Goal: Check status: Check status

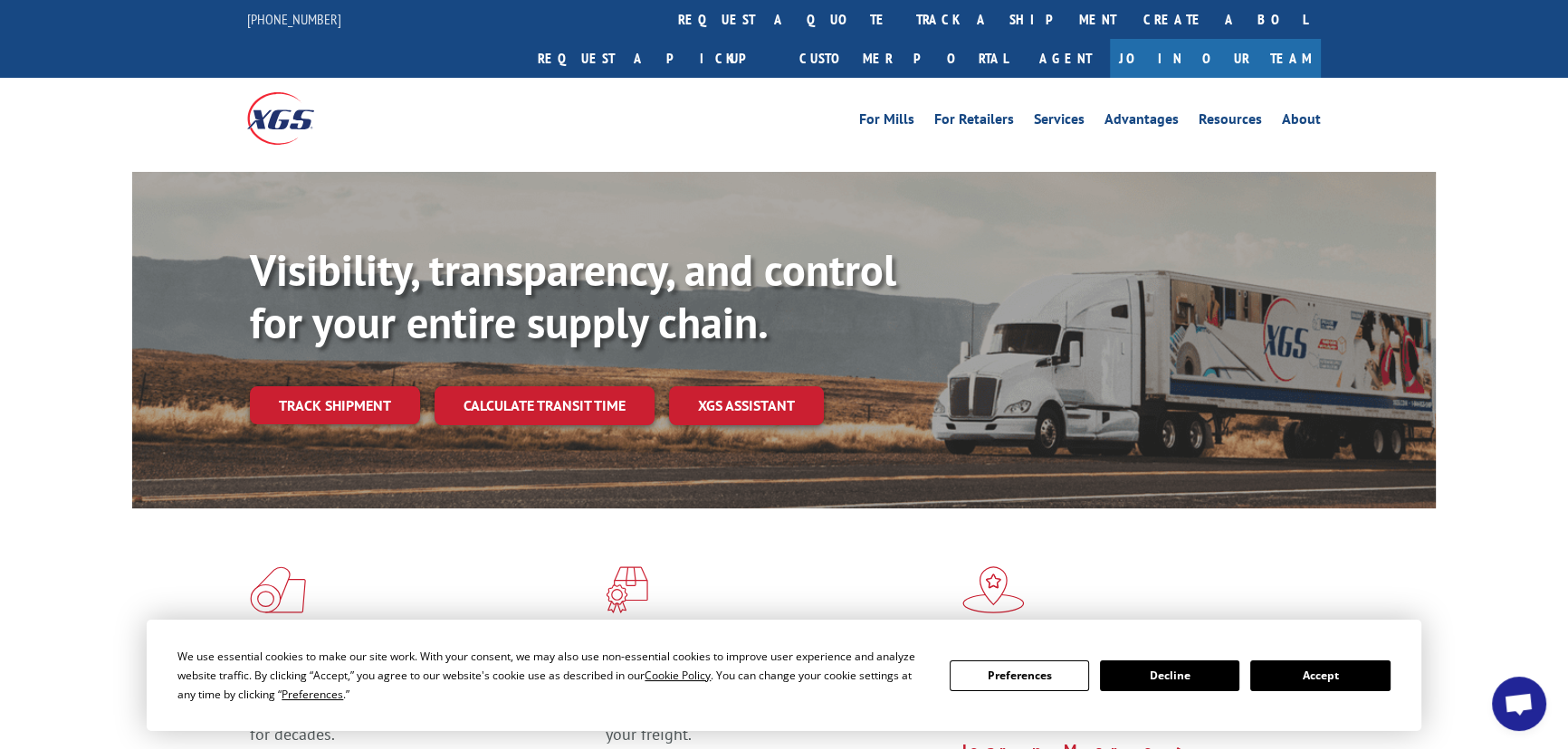
click at [341, 386] on link "Track shipment" at bounding box center [335, 405] width 170 height 38
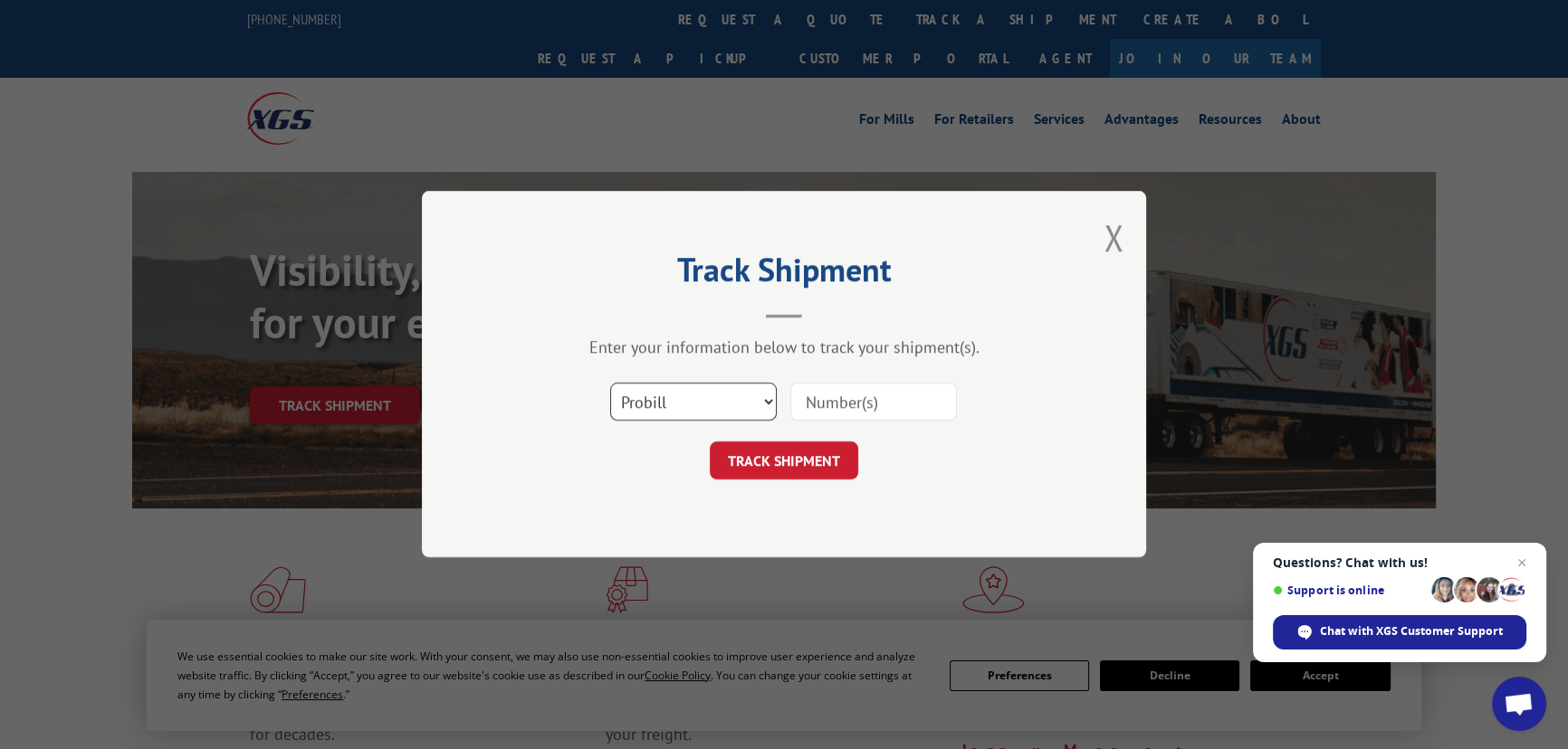
click at [751, 393] on select "Select category... Probill BOL PO" at bounding box center [693, 403] width 166 height 38
select select "po"
click at [610, 384] on select "Select category... Probill BOL PO" at bounding box center [693, 403] width 166 height 38
paste input "19509550"
type input "19509550"
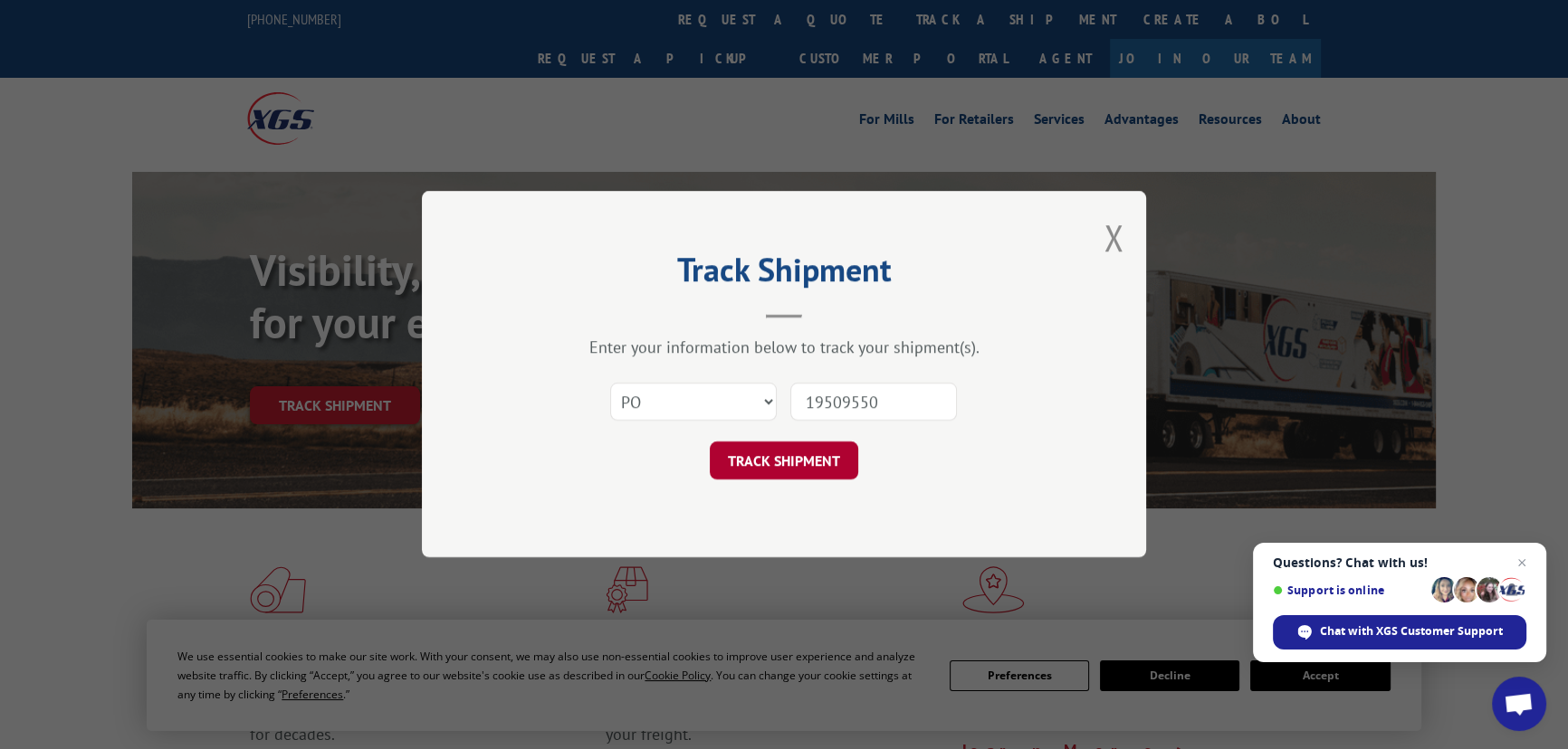
click at [783, 458] on button "TRACK SHIPMENT" at bounding box center [784, 462] width 148 height 38
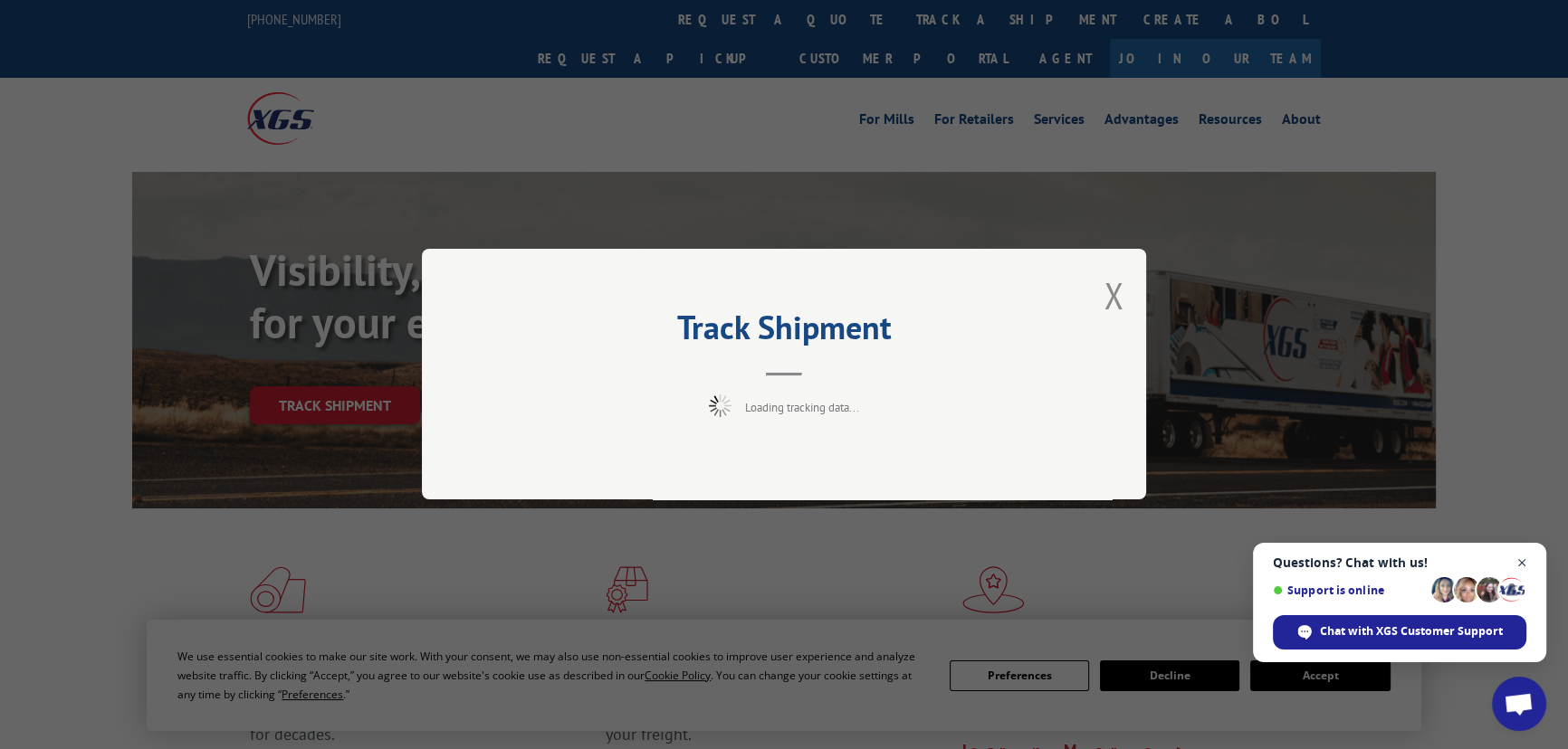
click at [1530, 560] on span "Close chat" at bounding box center [1523, 563] width 23 height 23
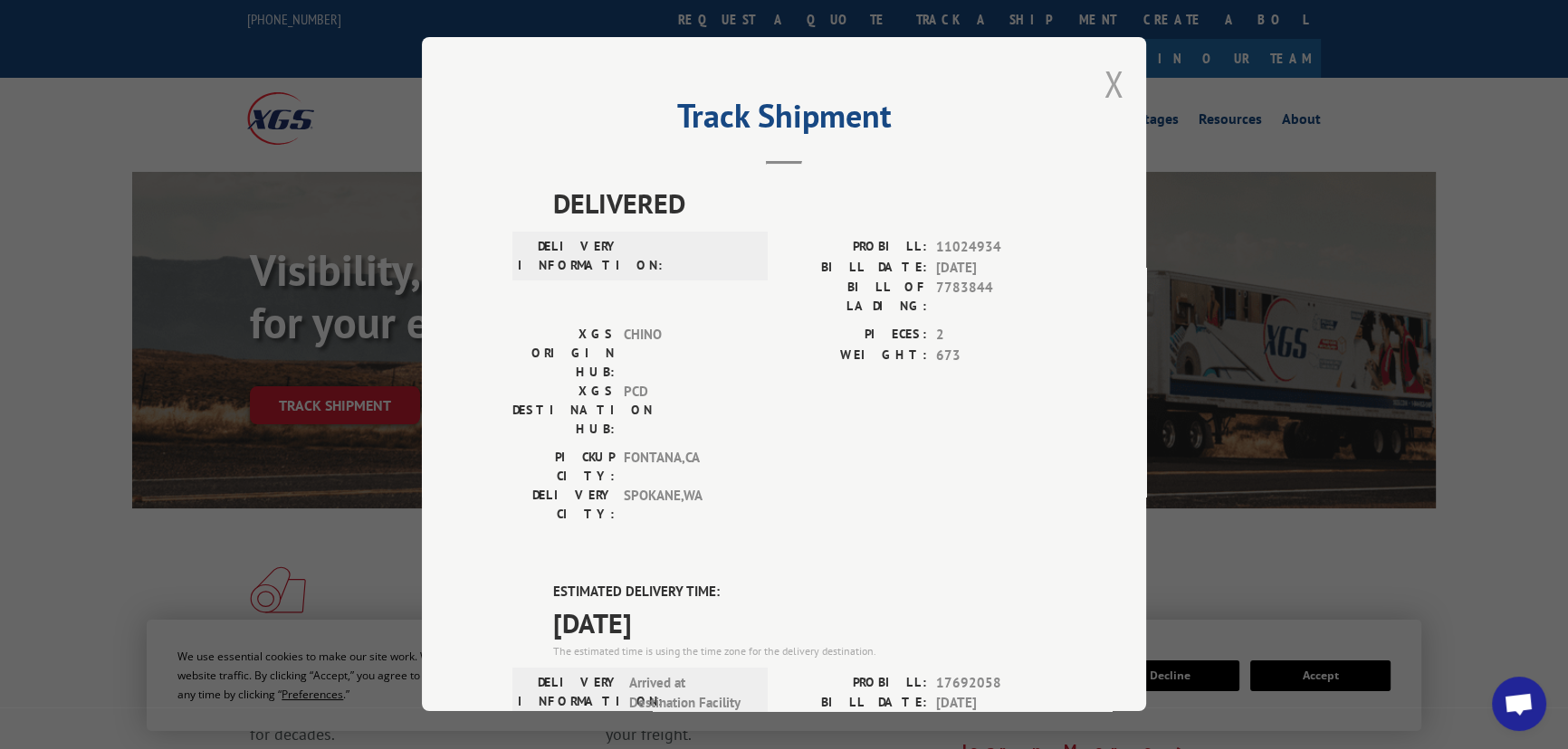
click at [1111, 91] on button "Close modal" at bounding box center [1114, 84] width 20 height 48
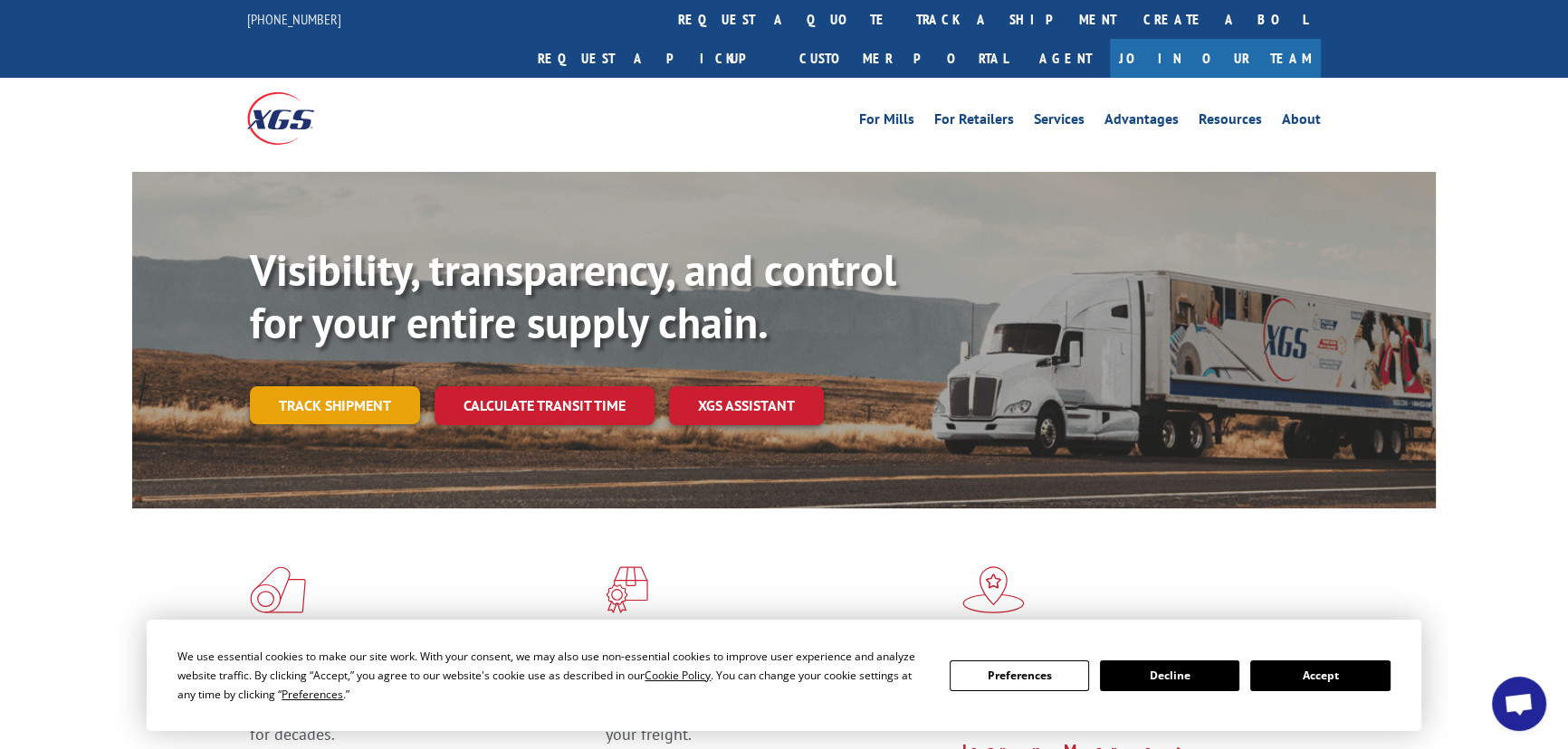
click at [273, 386] on link "Track shipment" at bounding box center [335, 405] width 170 height 38
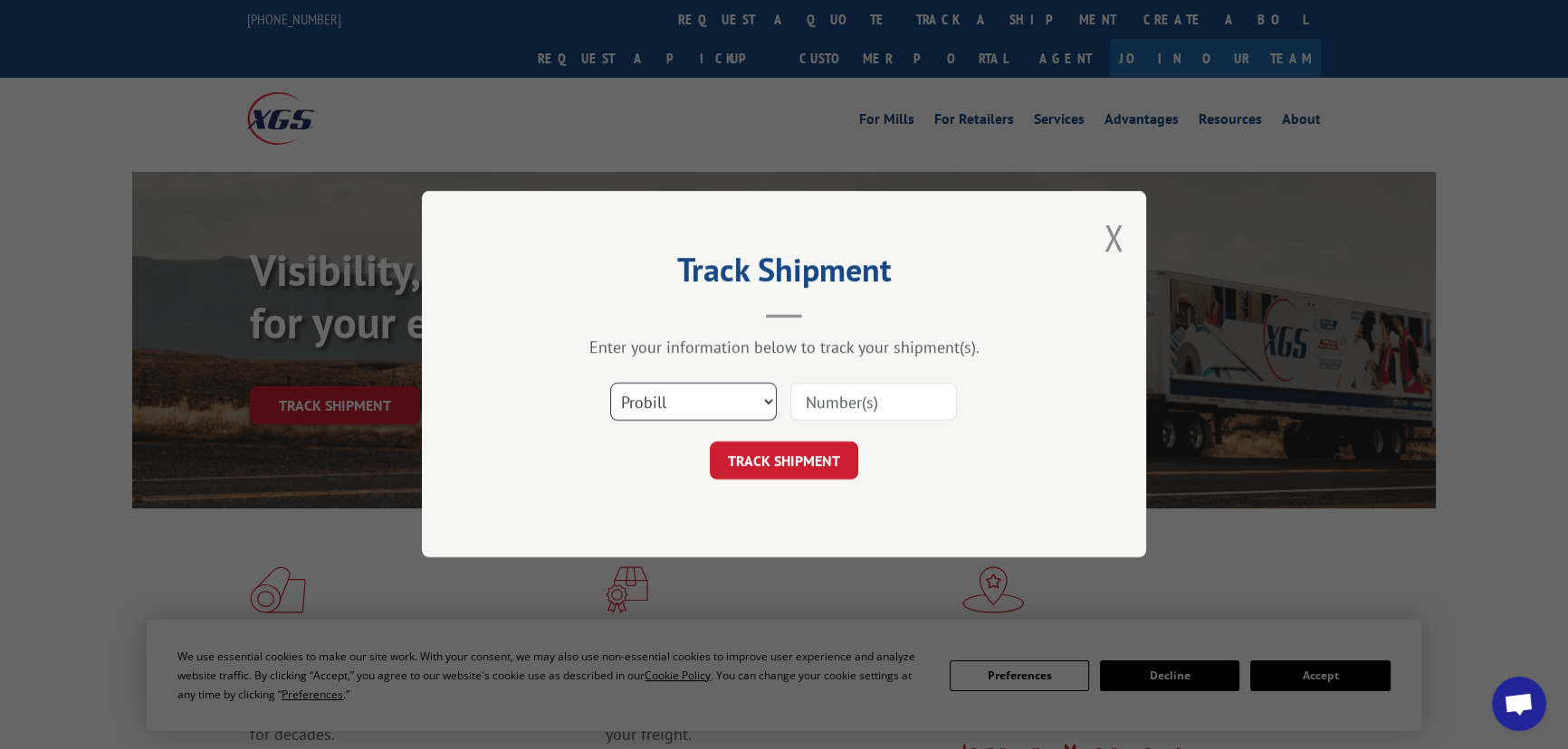
click at [729, 401] on select "Select category... Probill BOL PO" at bounding box center [693, 403] width 166 height 38
select select "po"
click at [610, 384] on select "Select category... Probill BOL PO" at bounding box center [693, 403] width 166 height 38
click at [868, 409] on input at bounding box center [873, 403] width 166 height 38
paste input "19509549"
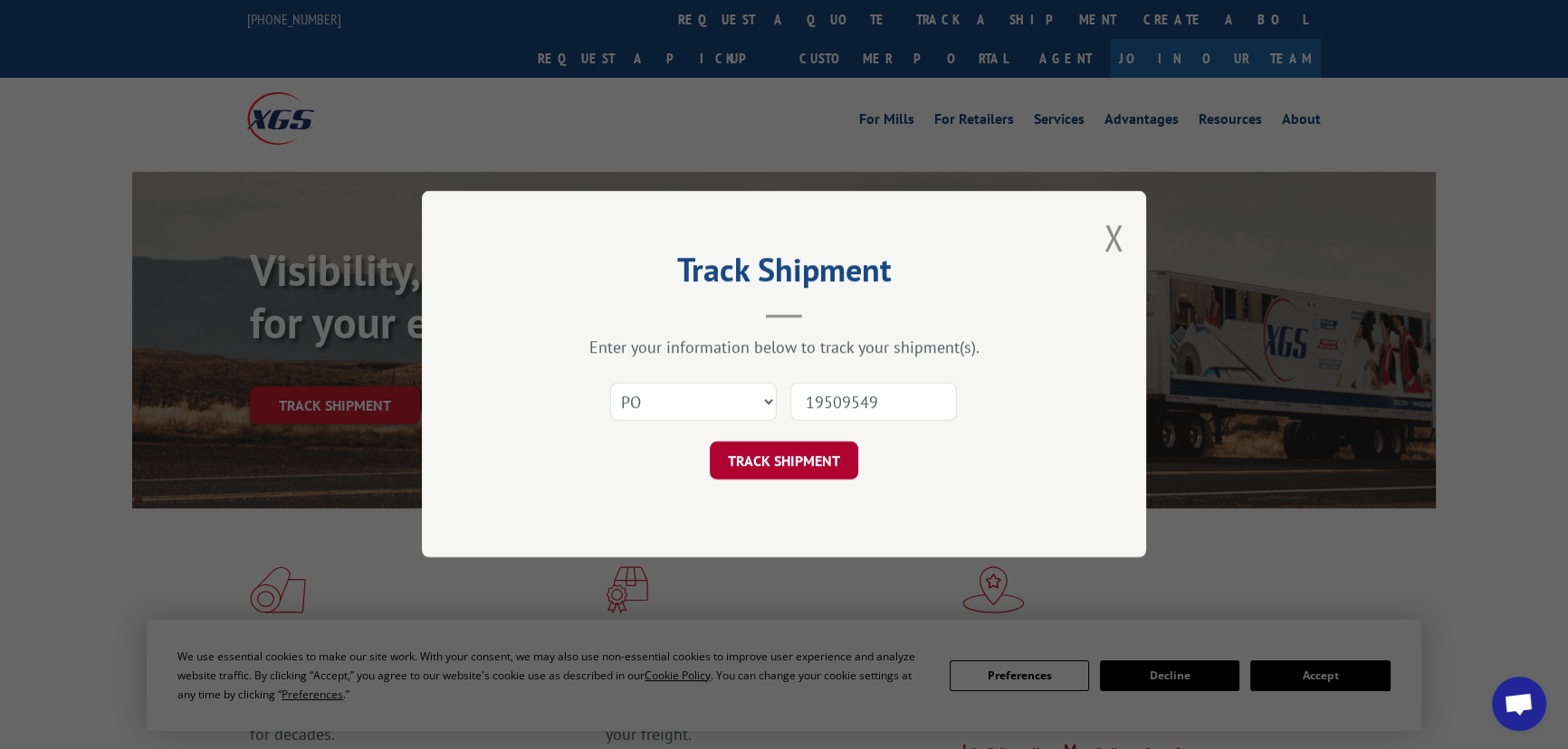
type input "19509549"
click at [789, 454] on button "TRACK SHIPMENT" at bounding box center [784, 462] width 148 height 38
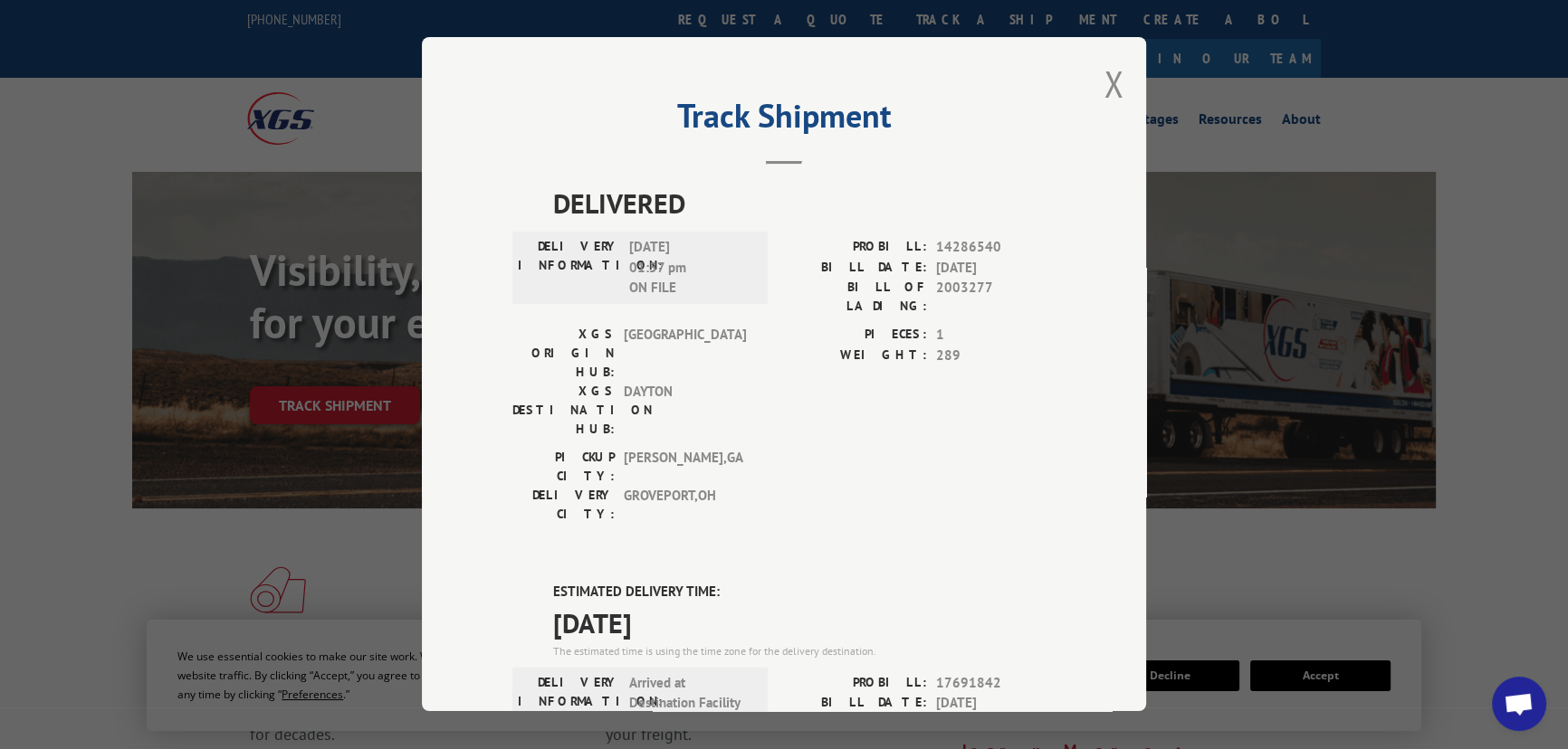
click at [1097, 99] on div "Track Shipment DELIVERED DELIVERY INFORMATION: [DATE] 01:57 pm ON FILE PROBILL:…" at bounding box center [784, 374] width 724 height 674
click at [1108, 96] on button "Close modal" at bounding box center [1114, 84] width 20 height 48
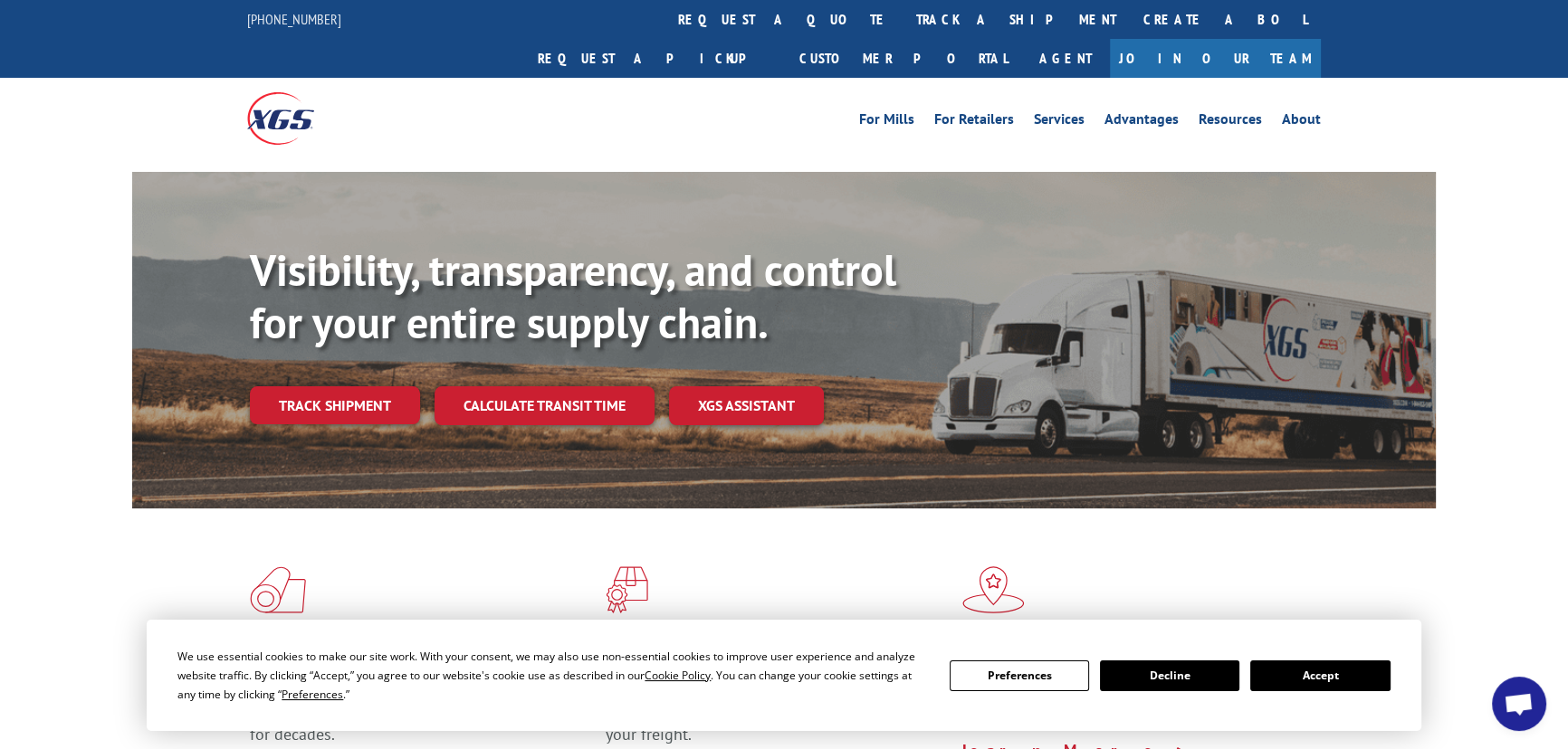
click at [307, 386] on link "Track shipment" at bounding box center [335, 405] width 170 height 38
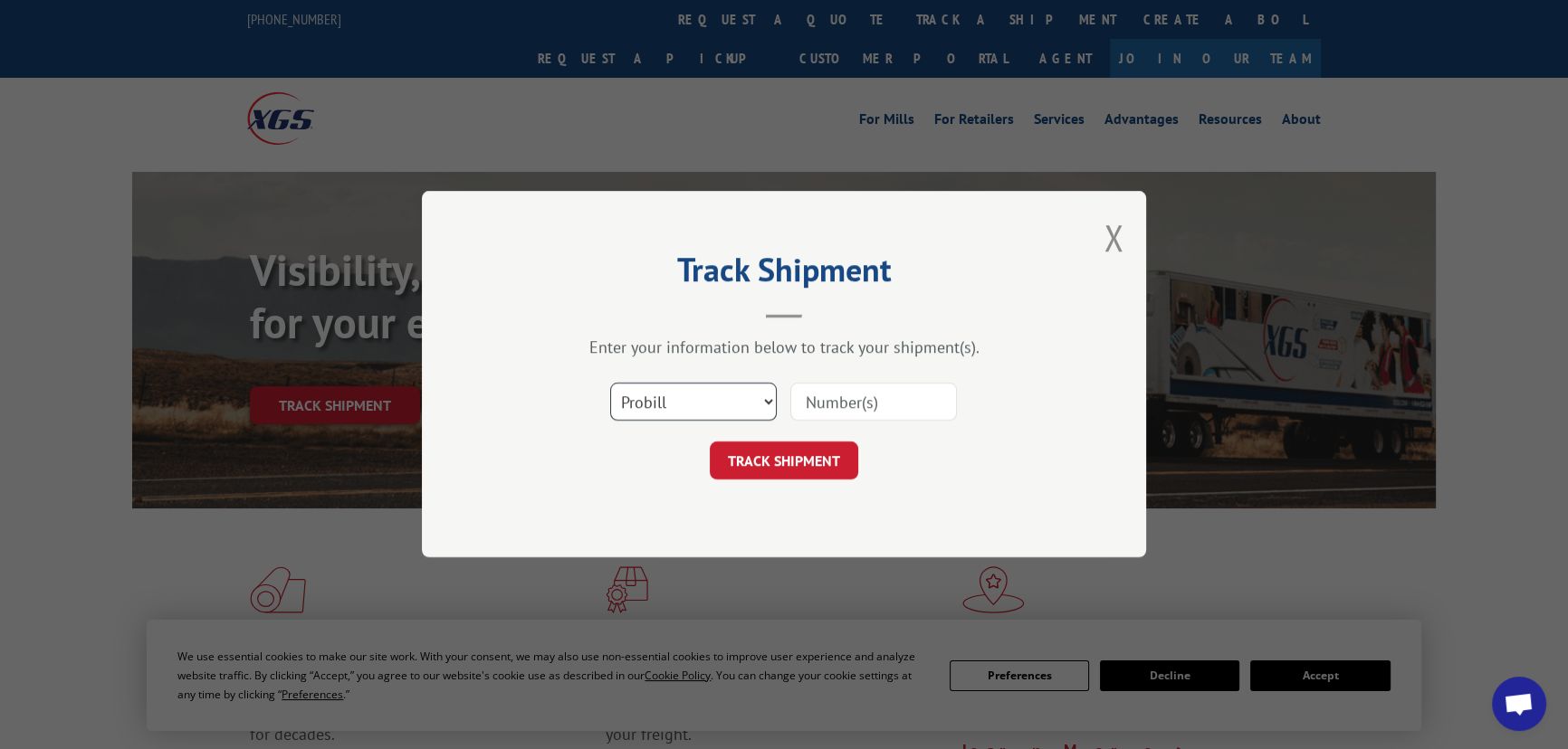
drag, startPoint x: 674, startPoint y: 398, endPoint x: 675, endPoint y: 411, distance: 13.0
click at [674, 398] on select "Select category... Probill BOL PO" at bounding box center [693, 403] width 166 height 38
select select "po"
click at [610, 384] on select "Select category... Probill BOL PO" at bounding box center [693, 403] width 166 height 38
click at [863, 404] on input at bounding box center [873, 403] width 166 height 38
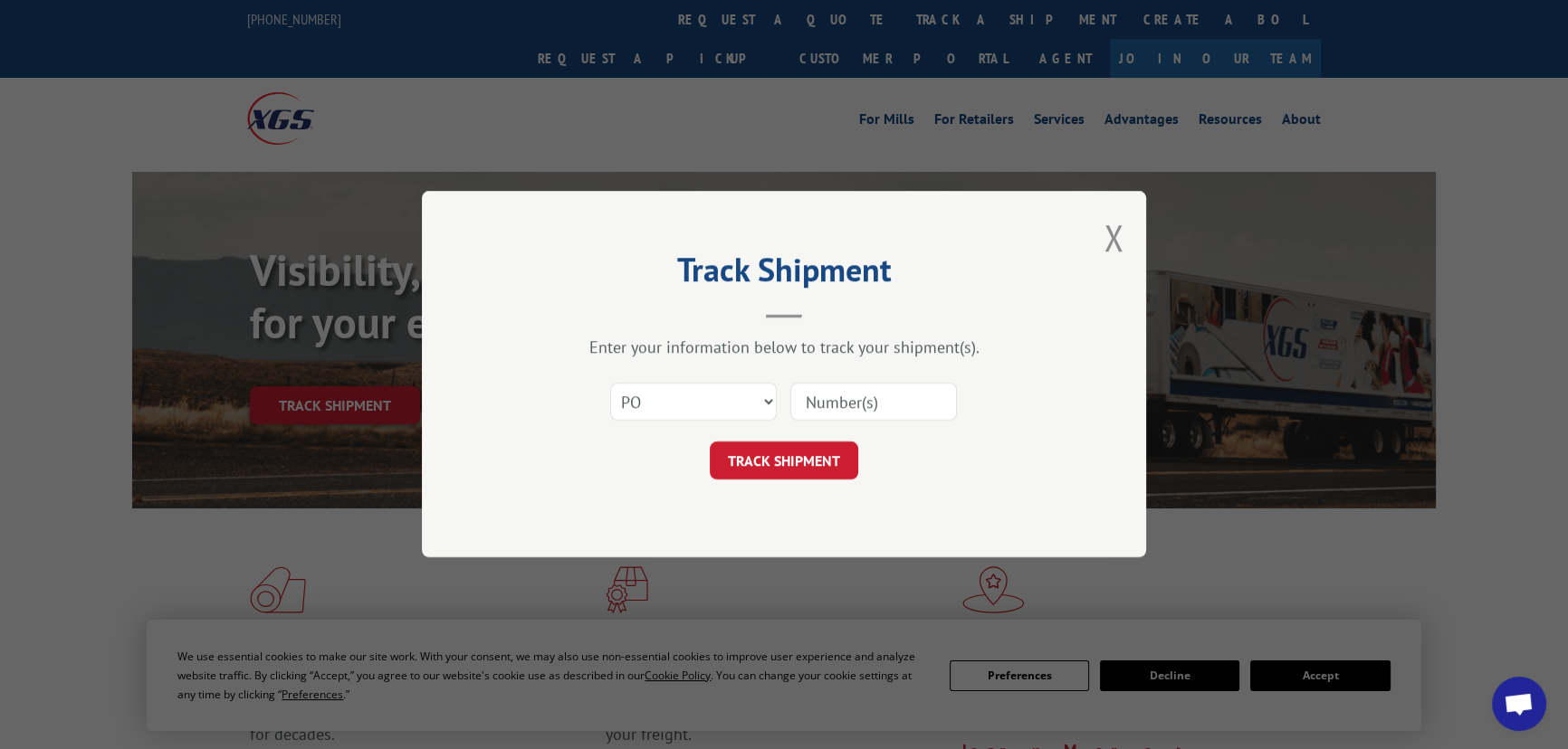
paste input "19509485"
type input "19509485"
click at [828, 458] on button "TRACK SHIPMENT" at bounding box center [784, 462] width 148 height 38
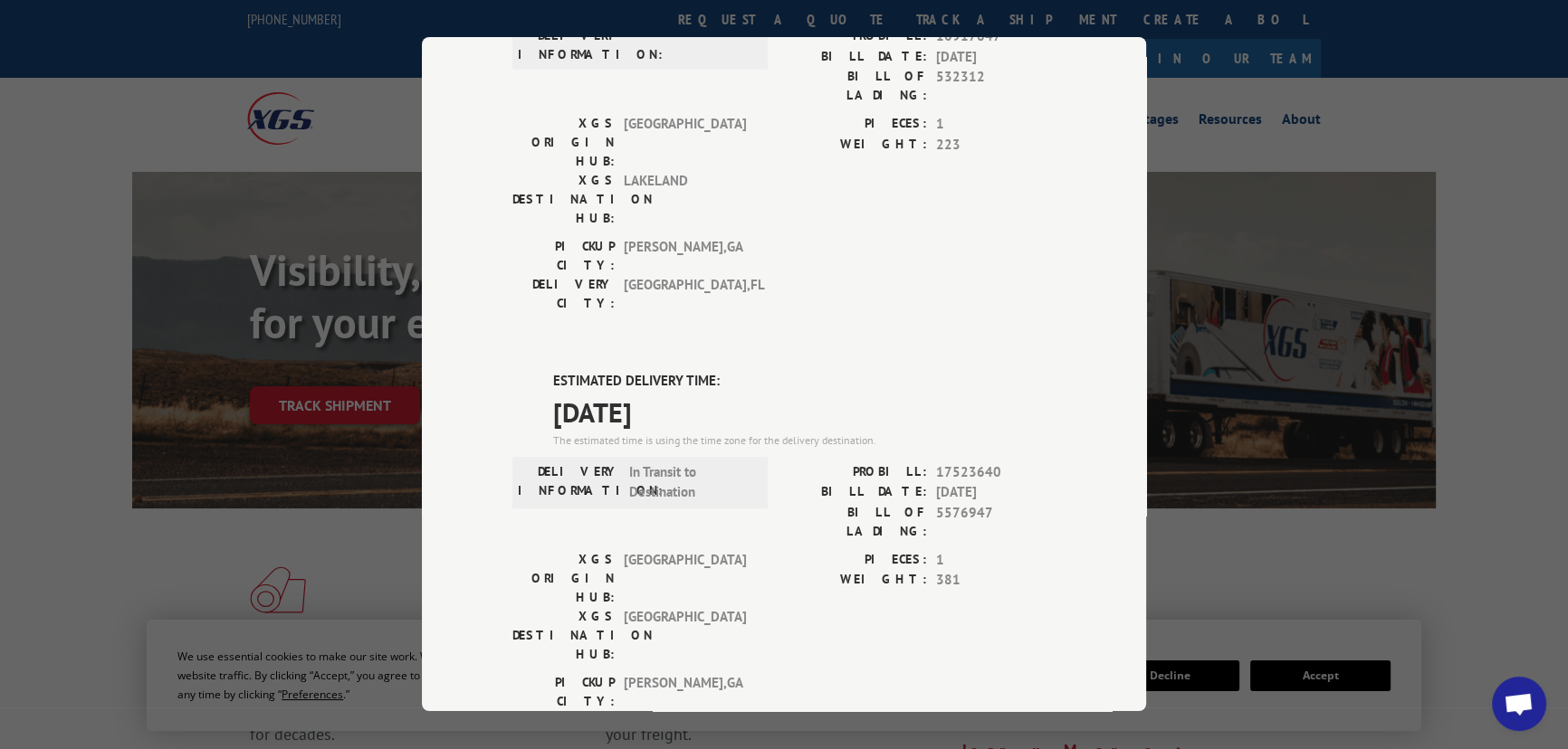
scroll to position [328, 0]
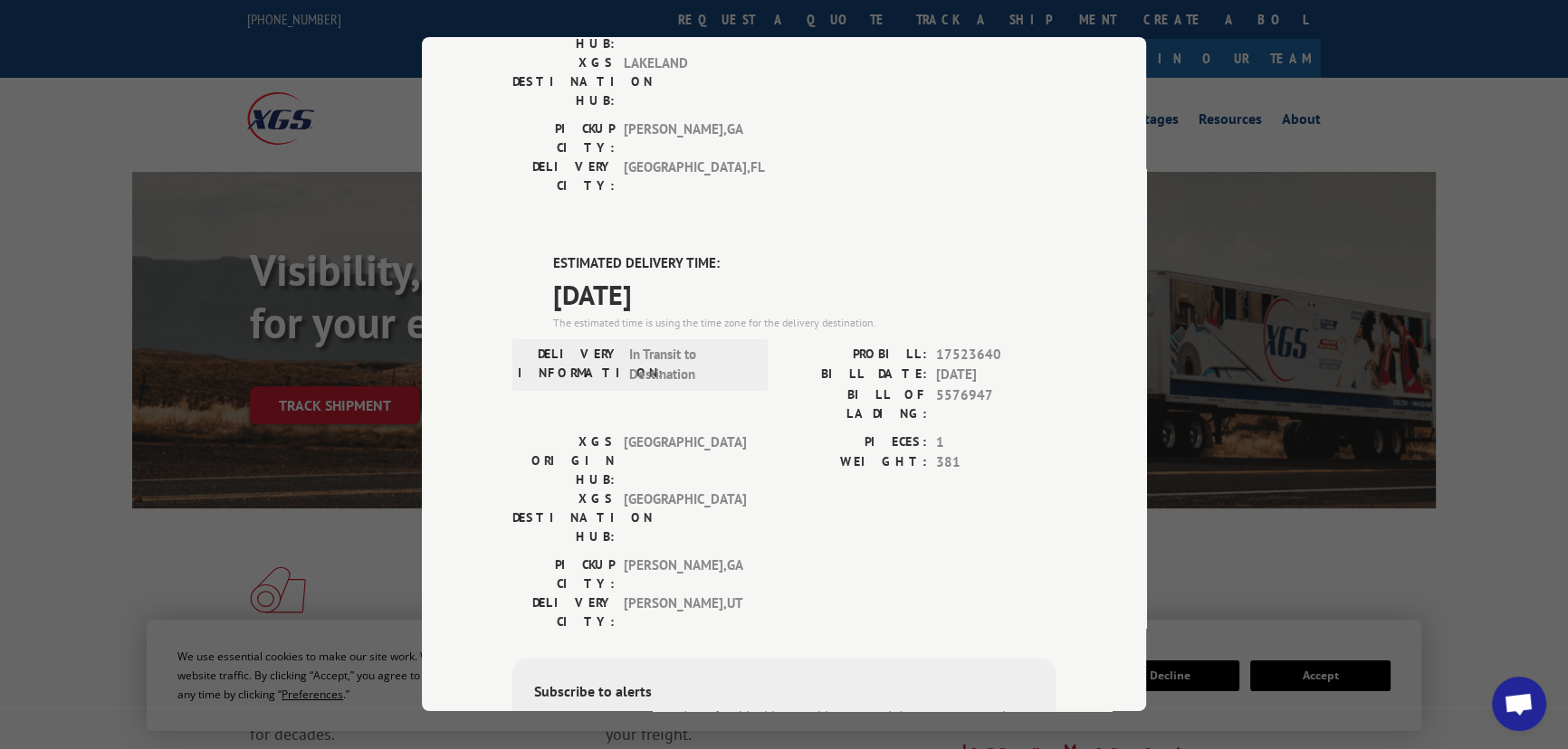
click at [190, 544] on div "Track Shipment DELIVERED DELIVERY INFORMATION: PROBILL: 10917647 BILL DATE: [DA…" at bounding box center [784, 374] width 1568 height 749
